Goal: Task Accomplishment & Management: Manage account settings

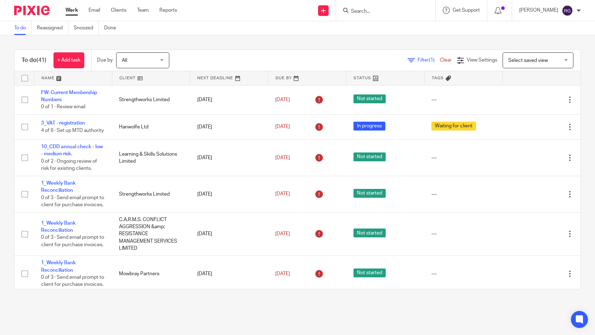
scroll to position [1068, 0]
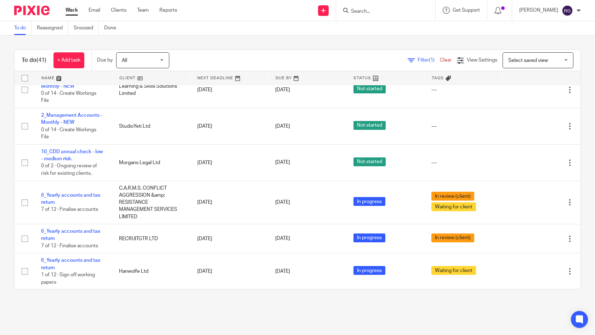
click at [63, 52] on link "2_Management Accounts - Monthly - NEW" at bounding box center [71, 46] width 61 height 12
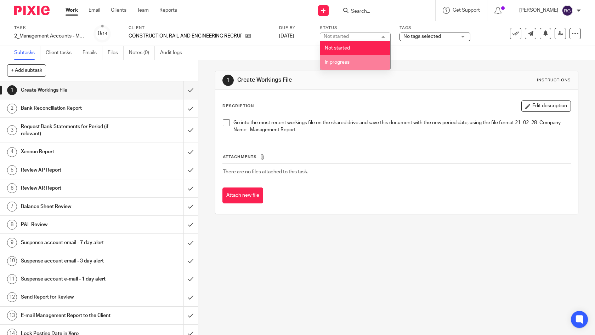
click at [345, 59] on li "In progress" at bounding box center [355, 62] width 70 height 15
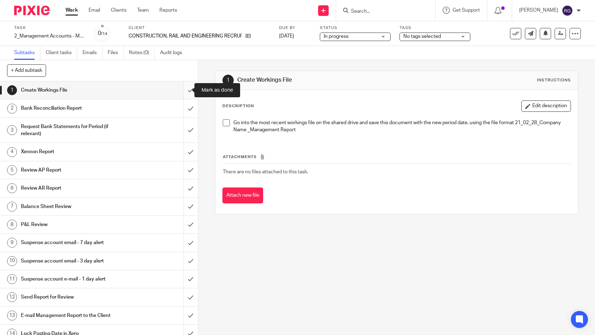
click at [185, 89] on input "submit" at bounding box center [99, 90] width 198 height 18
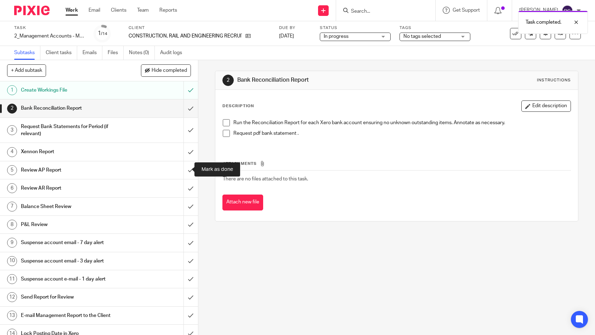
click at [185, 171] on input "submit" at bounding box center [99, 170] width 198 height 18
click at [185, 187] on input "submit" at bounding box center [99, 189] width 198 height 18
click at [183, 203] on input "submit" at bounding box center [99, 207] width 198 height 18
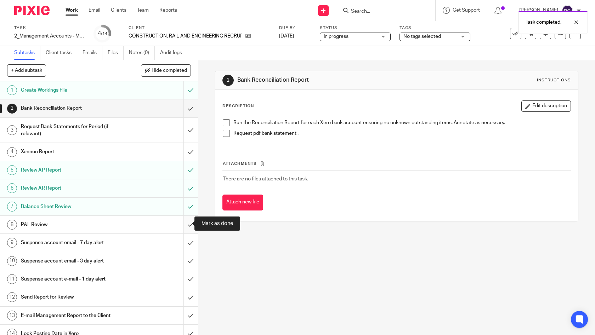
click at [183, 224] on input "submit" at bounding box center [99, 225] width 198 height 18
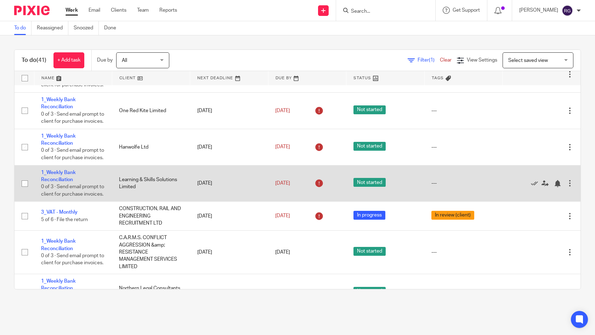
scroll to position [281, 0]
